Goal: Transaction & Acquisition: Book appointment/travel/reservation

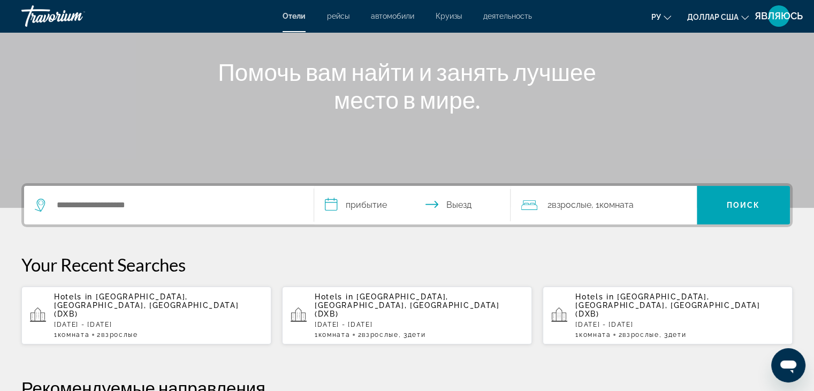
scroll to position [107, 0]
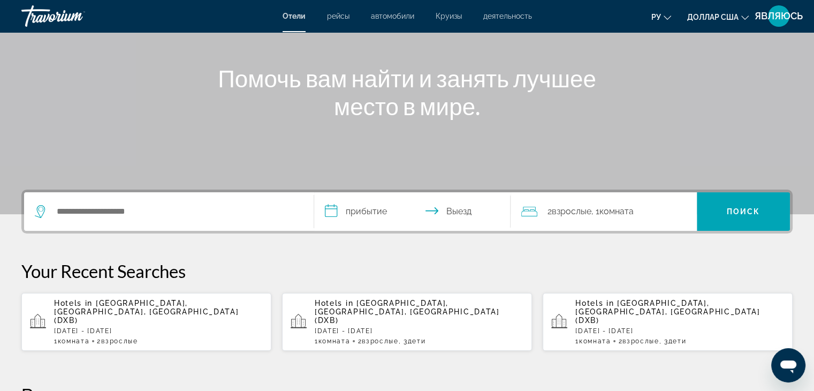
click at [165, 304] on span "[GEOGRAPHIC_DATA], [GEOGRAPHIC_DATA], [GEOGRAPHIC_DATA] (DXB)" at bounding box center [146, 312] width 185 height 26
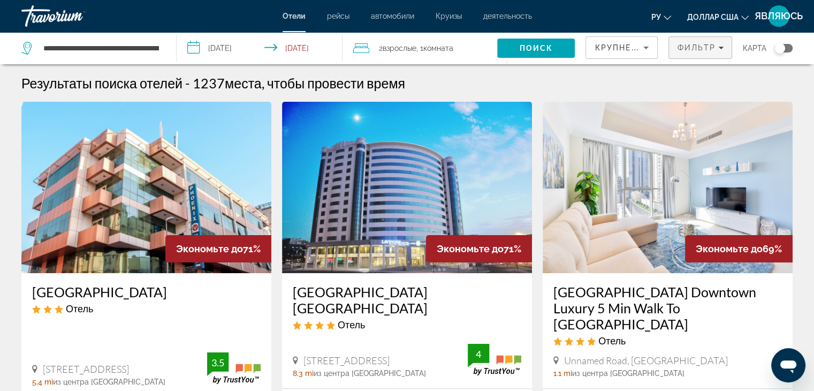
click at [710, 48] on span "Фильтр" at bounding box center [696, 47] width 39 height 9
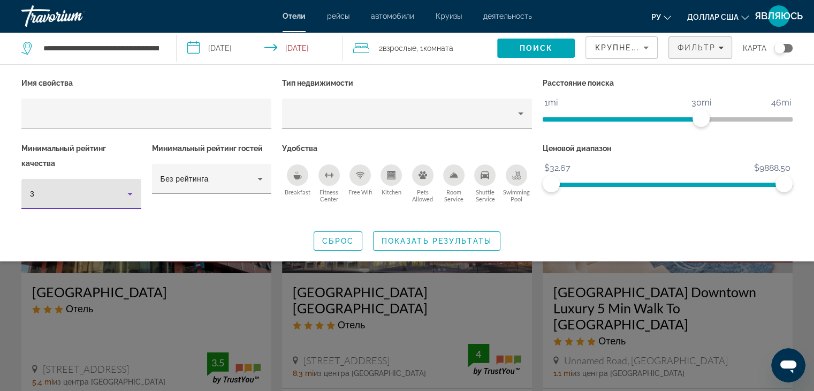
click at [134, 197] on icon "Hotel Filters" at bounding box center [130, 193] width 13 height 13
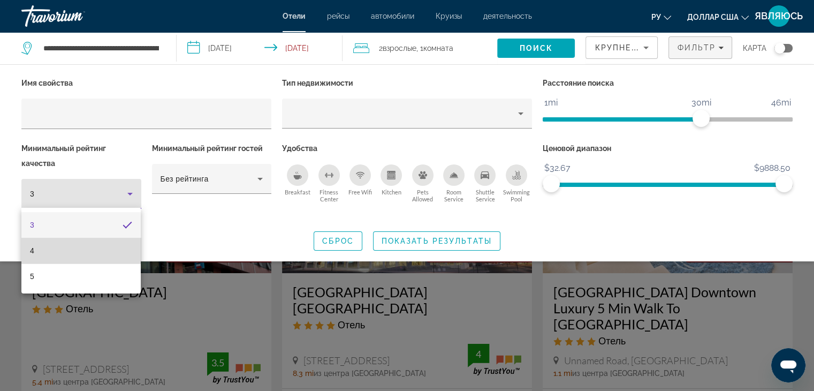
click at [111, 242] on mat-option "4" at bounding box center [80, 251] width 119 height 26
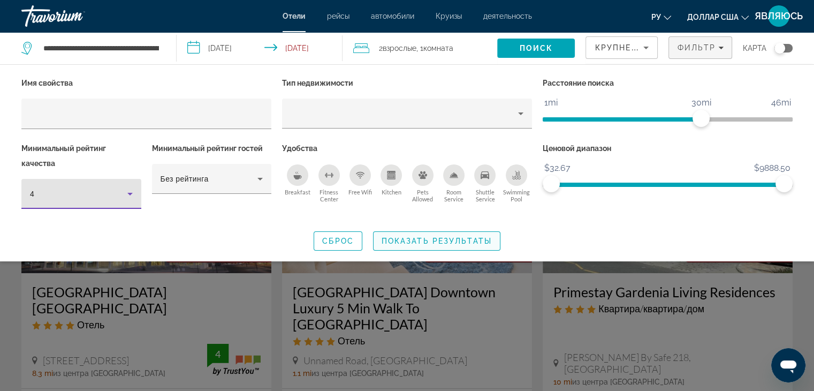
click at [422, 240] on span "Показать результаты" at bounding box center [436, 240] width 110 height 9
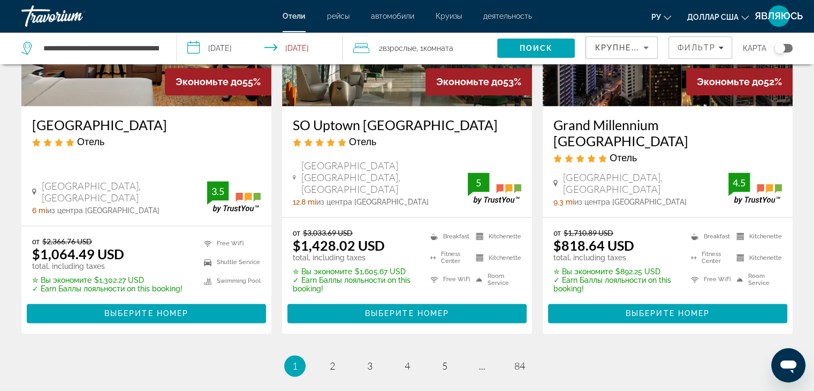
scroll to position [1498, 0]
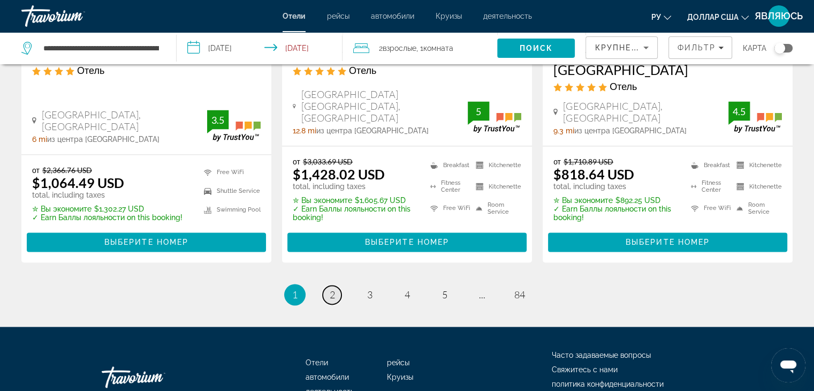
click at [327, 285] on link "page 2" at bounding box center [332, 294] width 19 height 19
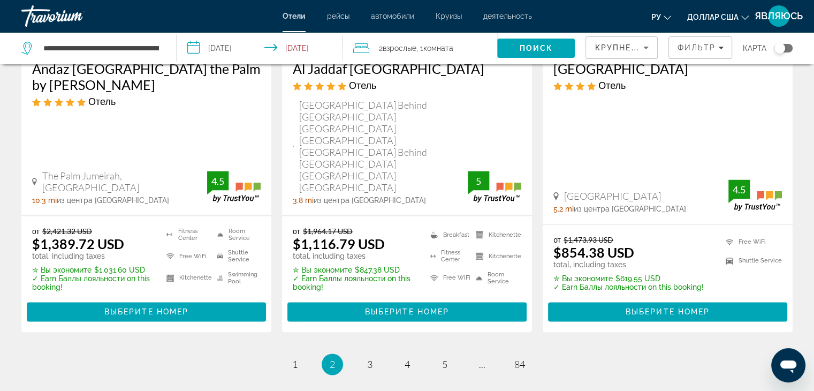
scroll to position [1498, 0]
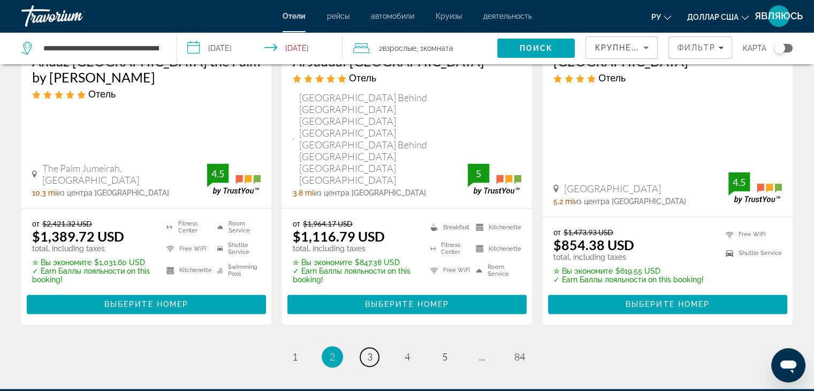
click at [366, 347] on link "page 3" at bounding box center [369, 356] width 19 height 19
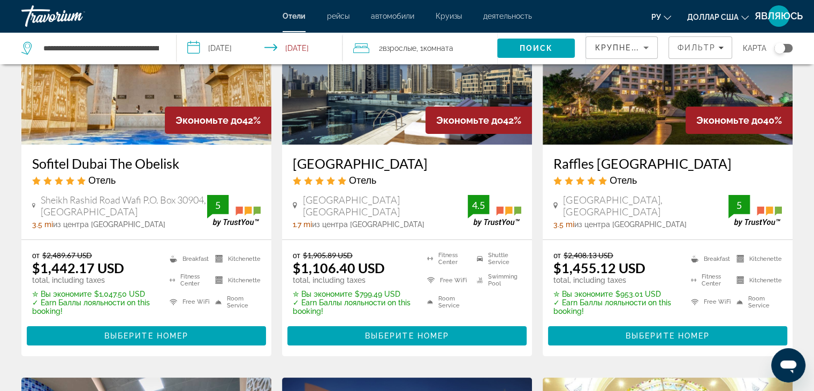
scroll to position [161, 0]
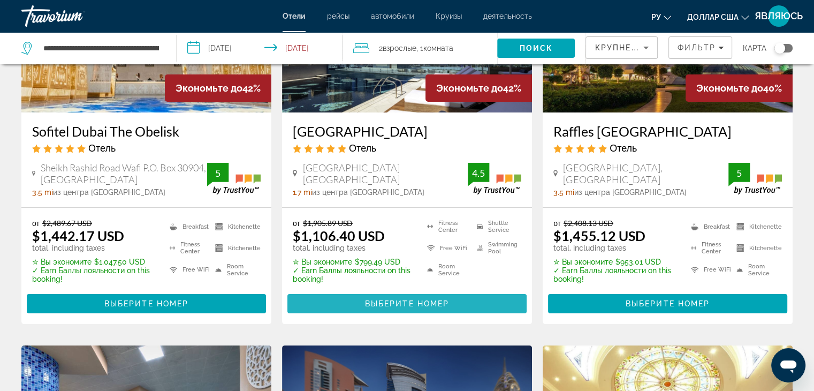
click at [360, 310] on span "Основное содержание" at bounding box center [406, 304] width 239 height 26
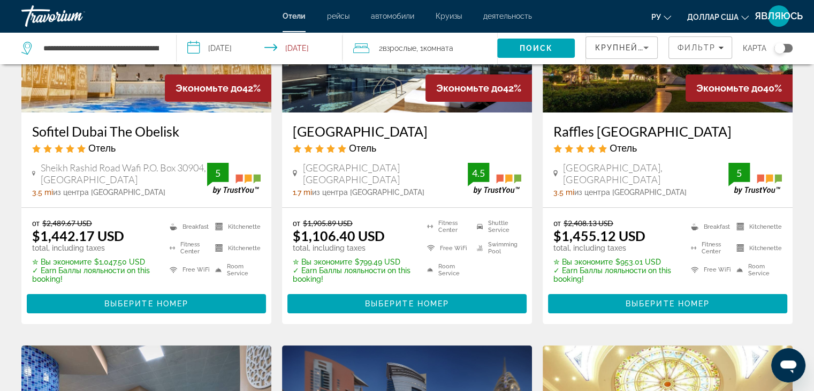
scroll to position [161, 0]
